Goal: Communication & Community: Answer question/provide support

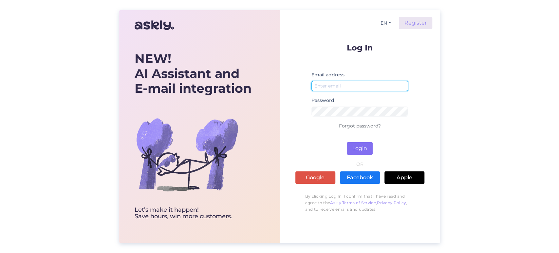
type input "[EMAIL_ADDRESS][DOMAIN_NAME]"
click at [358, 145] on button "Login" at bounding box center [360, 148] width 26 height 12
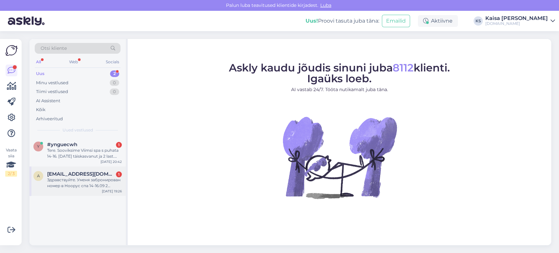
click at [82, 179] on div "Здравствуйте. Уменя забронирован номер в Ноорус спа 14-16.09 2 взрослых и 2 дет…" at bounding box center [84, 183] width 75 height 12
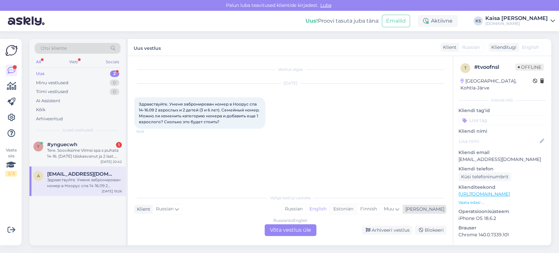
click at [357, 208] on div "Estonian" at bounding box center [343, 209] width 27 height 10
click at [305, 232] on div "Russian to Estonian Võta vestlus üle" at bounding box center [291, 230] width 52 height 12
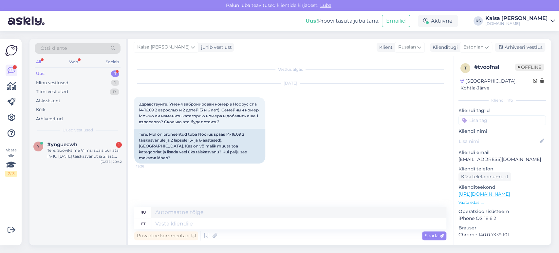
click at [164, 166] on div "Vestlus algas [DATE] Здравствуйте. Уменя забронирован номер в Ноорус спа 14-16.…" at bounding box center [293, 132] width 318 height 138
click at [273, 220] on textarea at bounding box center [298, 223] width 295 height 11
drag, startPoint x: 507, startPoint y: 151, endPoint x: 459, endPoint y: 151, distance: 47.8
click at [459, 156] on p "[EMAIL_ADDRESS][DOMAIN_NAME]" at bounding box center [502, 159] width 87 height 7
copy p "[EMAIL_ADDRESS][DOMAIN_NAME]"
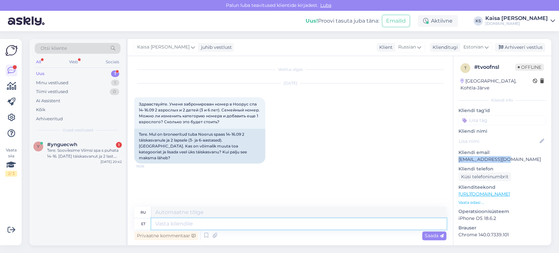
click at [270, 223] on textarea at bounding box center [298, 223] width 295 height 11
type textarea "Tere, [GEOGRAPHIC_DATA]"
type textarea "Привет,"
type textarea "Tere, paraku e"
type textarea "Здравствуйте, к сожалению."
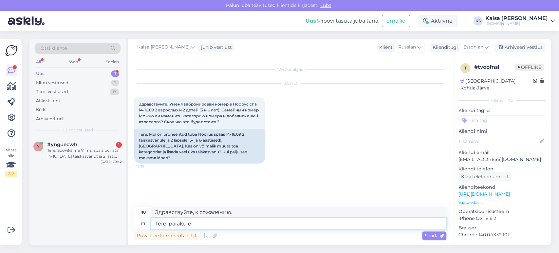
type textarea "Tere, paraku ei p"
type textarea "Здравствуйте, к сожалению нет."
type textarea "Tere, paraku ei pahu pe"
type textarea "Здравствуйте, без проблем."
type textarea "Tere, paraku ei pahu peretuppa"
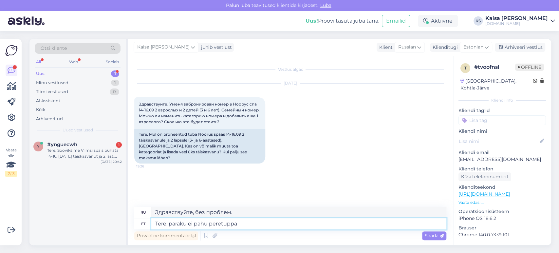
type textarea "Здравствуйте, к сожалению, с семейной комнатой проблем нет."
type textarea "Tere, paraku ei pahu peretuppa 5 k"
type textarea "Здравствуйте, к сожалению, с семейным номером 5 проблем нет."
type textarea "Tere, paraku ei pahu peretuppa 5 külalist."
type textarea "Здравствуйте, к сожалению, в семейном номере не разрешено размещение 5 гостей."
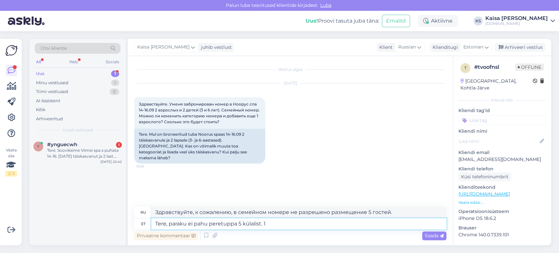
type textarea "Tere, paraku ei pahu peretuppa 5 külalist. 1 t"
type textarea "Здравствуйте, к сожалению, в семейный номер не допускаются 5 гостей. 1"
type textarea "Tere, paraku ei pahu peretuppa 5 külalist. 1 täiskasvanu s"
type textarea "Здравствуйте, к сожалению, мы не можем разместить 5 гостей в семейном номере. 1…"
type textarea "Tere, paraku ei pahu peretuppa 5 külalist. 1 täiskasvanu saab er"
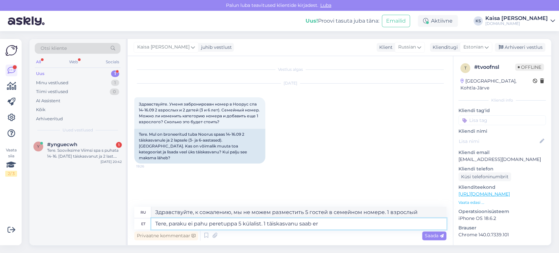
type textarea "Здравствуйте, к сожалению, мы не можем разместить 5 гостей в семейном номере. О…"
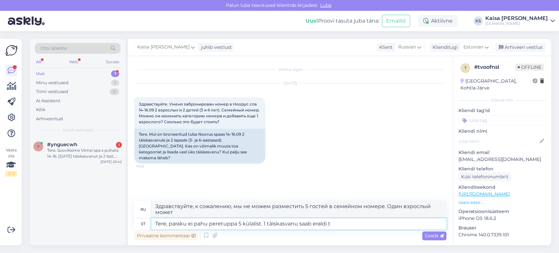
type textarea "Tere, paraku ei pahu peretuppa 5 külalist. 1 täiskasvanu saab eraldi to"
type textarea "Здравствуйте, к сожалению, мы не можем разместить 5 гостей в семейном номере. 1…"
type textarea "Tere, paraku ei pahu peretuppa 5 külalist. 1 täiskasvanu saab eraldi toa juru"
type textarea "Здравствуйте, к сожалению, мы не можем разместить 5 гостей в семейном номере. О…"
type textarea "Tere, paraku ei pahu peretuppa 5 külalist. 1 täiskasvanu saab eraldi toa jurude…"
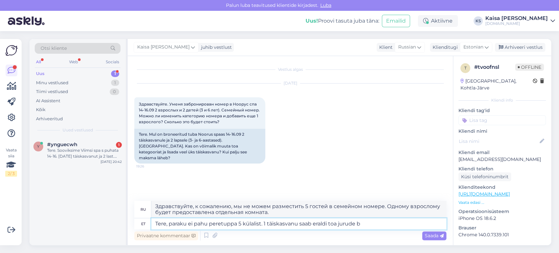
type textarea "Здравствуйте, к сожалению, в семейном номере не допускается размещение 5 гостей…"
type textarea "Tere, paraku ei pahu peretuppa 5 külalist. 1 täiskasvanu saab eraldi toa jurude…"
type textarea "Здравствуйте, к сожалению, мы не можем разместить 5 гостей в семейном номере. О…"
type textarea "Tere, paraku ei pahu peretuppa 5 külalist. 1 täiskasvanu saab eraldi toa jurude…"
type textarea "Здравствуйте, к сожалению, мы не можем разместить 5 гостей в семейном номере. О…"
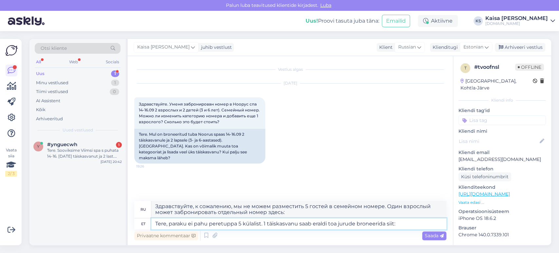
paste textarea "[URL][DOMAIN_NAME][DATE][DATE]"
type textarea "Tere, paraku ei pahu peretuppa 5 külalist. 1 täiskasvanu saab eraldi toa jurude…"
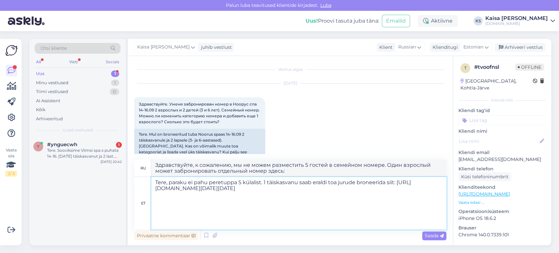
type textarea "Здравствуйте, к сожалению, в семейном номере не могут разместиться 5 гостей. 1 …"
click at [351, 184] on textarea "Tere, paraku ei pahu peretuppa 5 külalist. 1 täiskasvanu saab eraldi toa jurude…" at bounding box center [298, 203] width 295 height 52
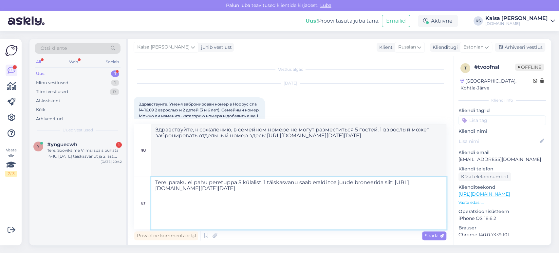
type textarea "Tere, paraku ei pahu peretuppa 5 külalist. 1 täiskasvanu saab eraldi toa juurde…"
type textarea "Здравствуйте, к сожалению, размещение 5 гостей в семейном номере не допускается…"
type textarea "Tere, paraku ei pahu peretuppa 5 külalist. 1 täiskasvanu saab eraldi toa juurde…"
click at [435, 235] on span "Saada" at bounding box center [434, 236] width 19 height 6
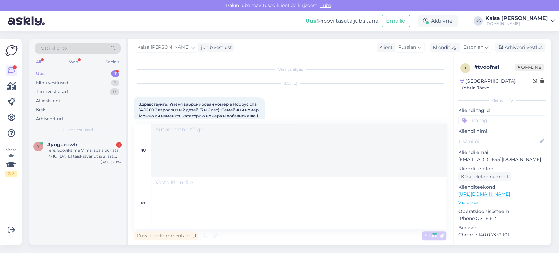
scroll to position [164, 0]
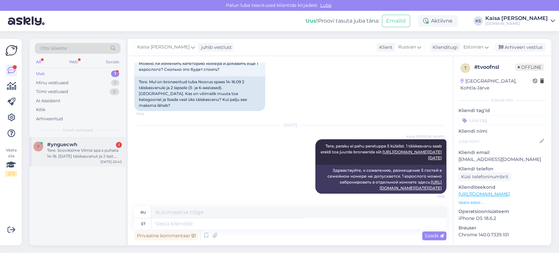
click at [80, 151] on div "Tere. Sooviksime Viimsi spa s puhata 14-16. [DATE] täiskasvanut ja 2 last. Kahj…" at bounding box center [84, 153] width 75 height 12
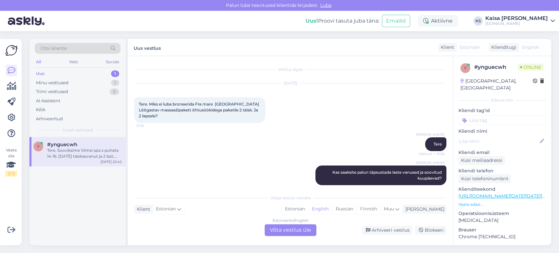
scroll to position [915, 0]
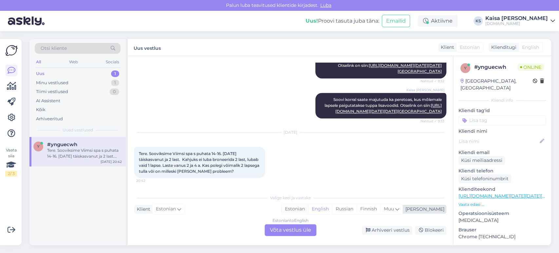
click at [308, 210] on div "Estonian" at bounding box center [295, 209] width 27 height 10
click at [299, 232] on div "Estonian to Estonian Võta vestlus üle" at bounding box center [291, 230] width 52 height 12
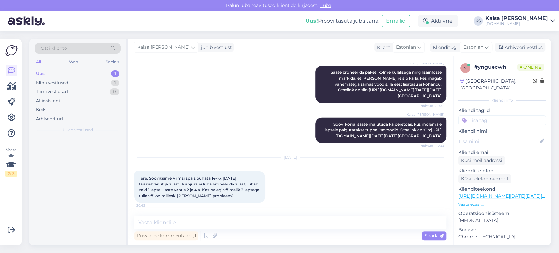
scroll to position [890, 0]
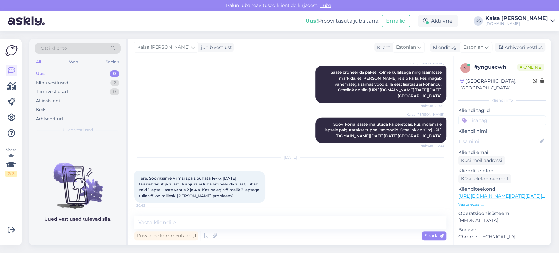
click at [473, 202] on p "Vaata edasi ..." at bounding box center [502, 205] width 87 height 6
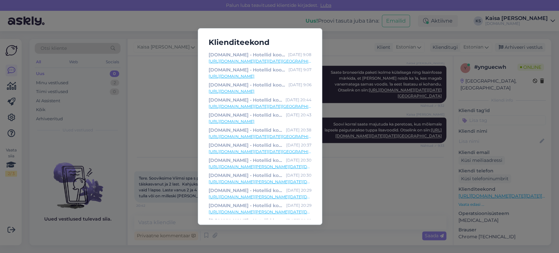
click at [383, 172] on div "Klienditeekond [DOMAIN_NAME] - Hotellid koos võluvate lisavõimalustega [DATE] 9…" at bounding box center [279, 126] width 559 height 253
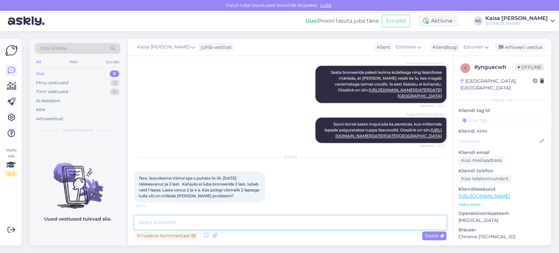
click at [287, 220] on textarea at bounding box center [290, 223] width 312 height 14
type textarea "t"
paste textarea "[URL][DOMAIN_NAME][DATE][DATE][GEOGRAPHIC_DATA]"
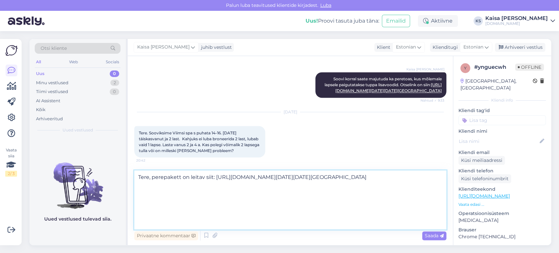
scroll to position [915, 0]
type textarea "Tere, perepakett on leitav siit: [URL][DOMAIN_NAME][DATE][DATE][GEOGRAPHIC_DATA]"
click at [433, 237] on span "Saada" at bounding box center [434, 236] width 19 height 6
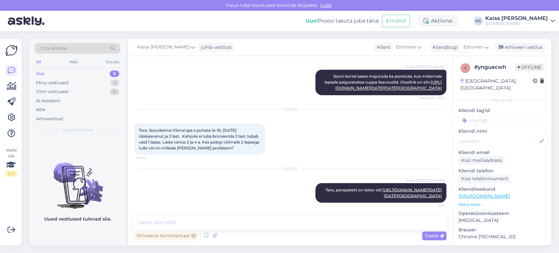
scroll to position [0, 0]
